Goal: Find specific page/section: Find specific page/section

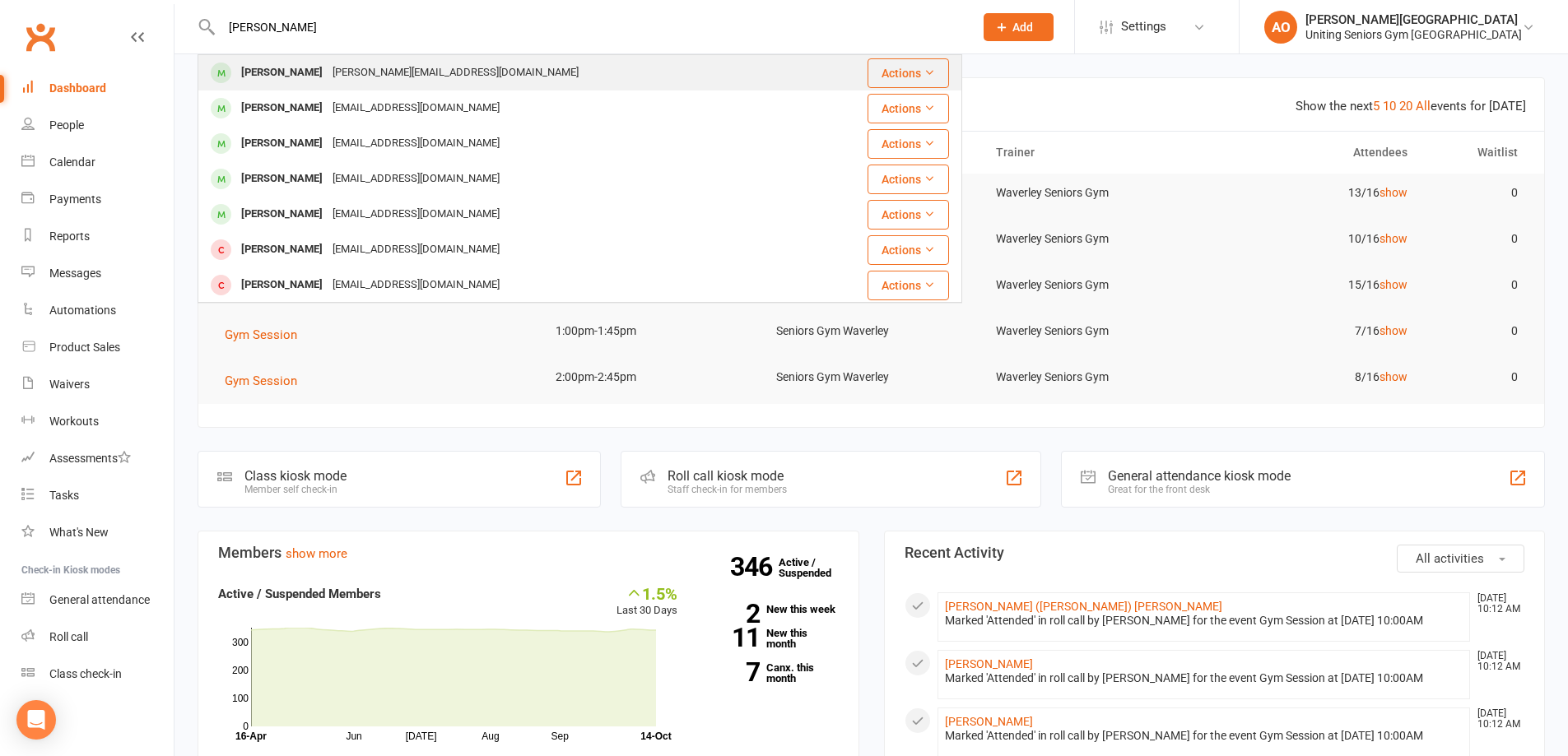
type input "[PERSON_NAME]"
click at [297, 73] on div "[PERSON_NAME]" at bounding box center [282, 72] width 91 height 24
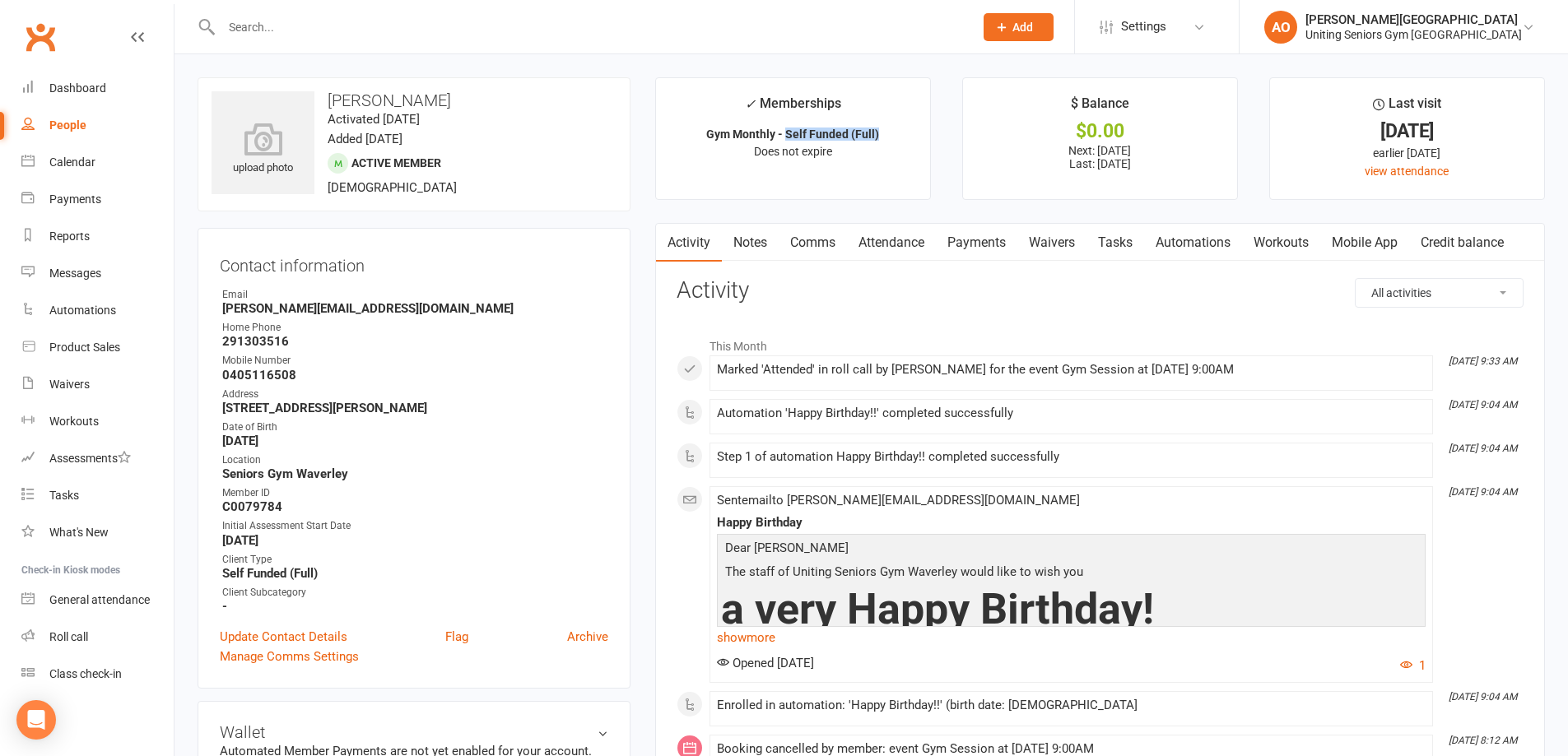
drag, startPoint x: 789, startPoint y: 133, endPoint x: 882, endPoint y: 124, distance: 93.4
click at [882, 124] on li "✓ Memberships Gym Monthly - Self Funded (Full) Does not expire" at bounding box center [793, 139] width 276 height 123
copy strong "Self Funded (Full)"
